Goal: Browse casually

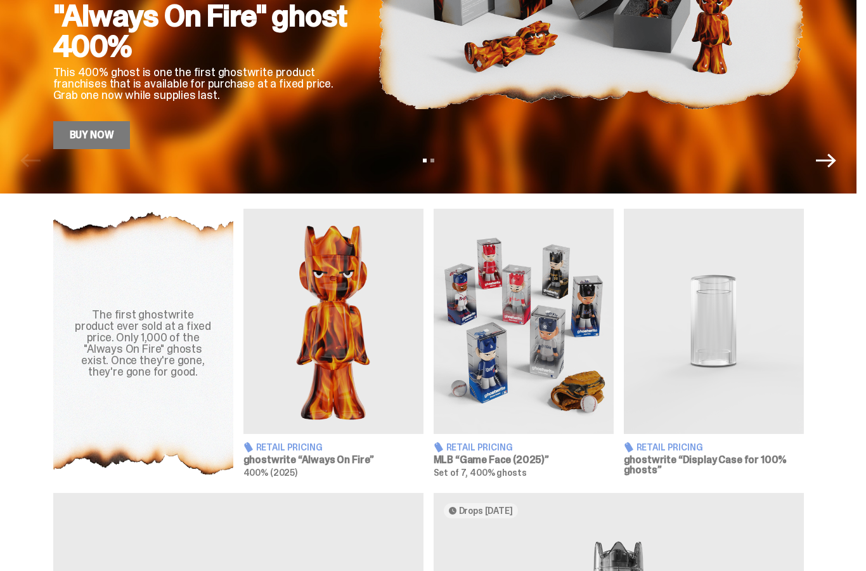
scroll to position [262, 0]
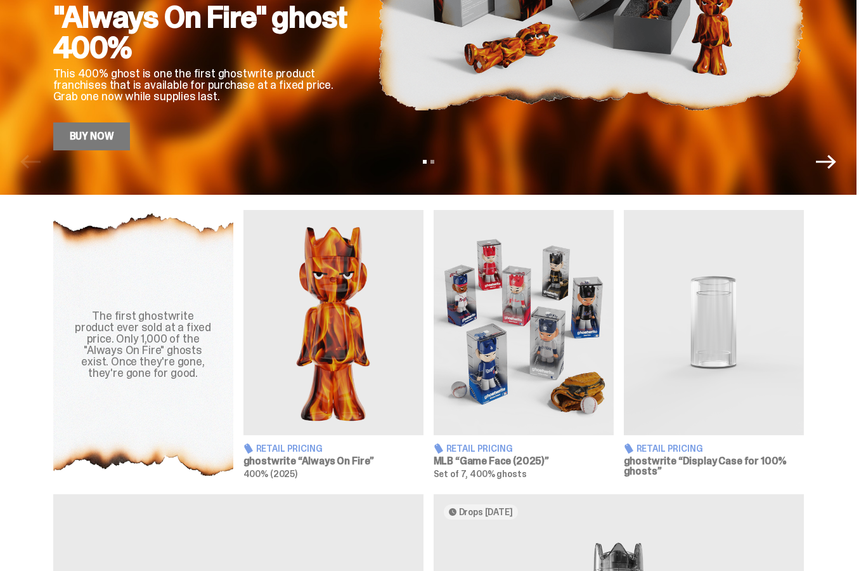
click at [326, 344] on img at bounding box center [334, 322] width 180 height 225
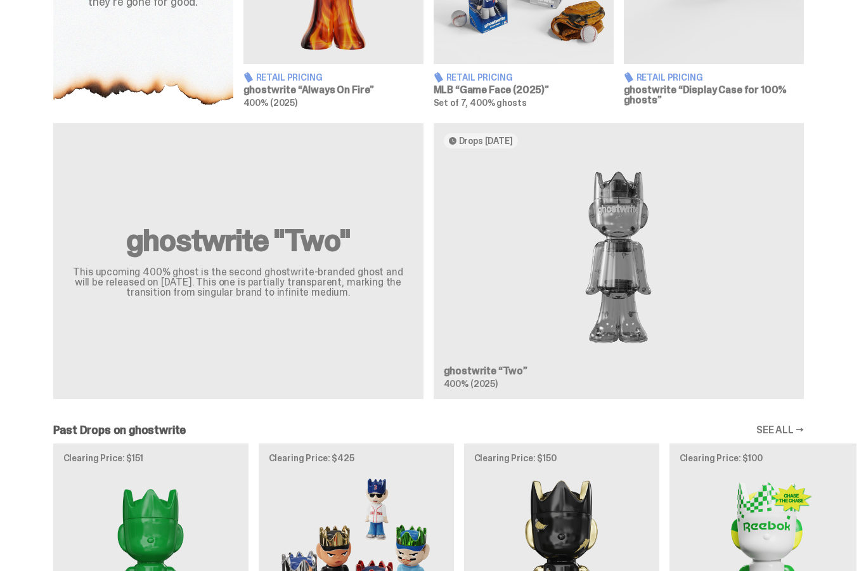
scroll to position [630, 0]
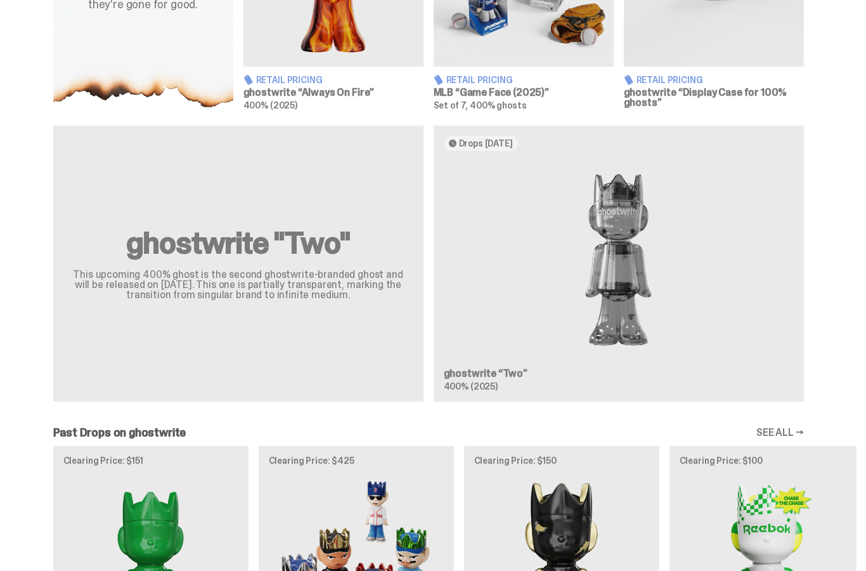
click at [517, 344] on img at bounding box center [619, 259] width 350 height 197
click at [609, 335] on img at bounding box center [619, 259] width 350 height 197
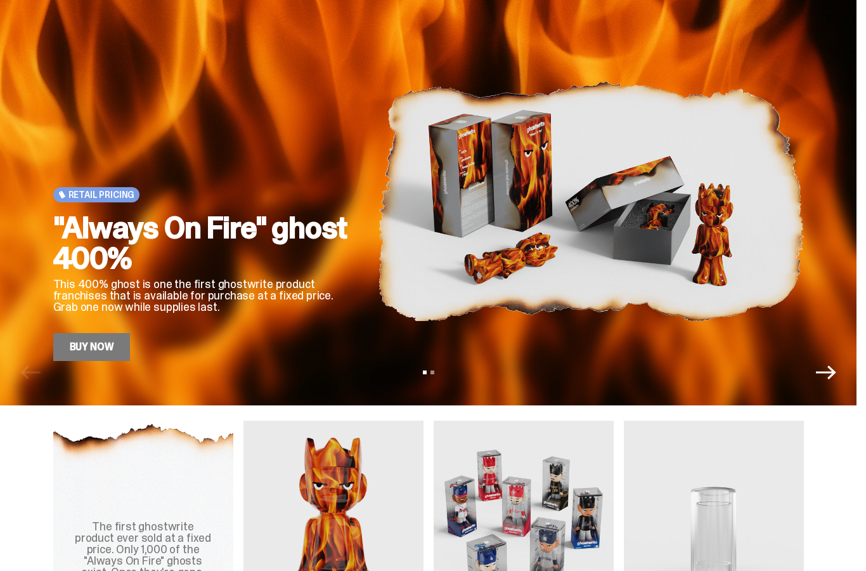
scroll to position [51, 0]
